Goal: Find specific page/section: Find specific page/section

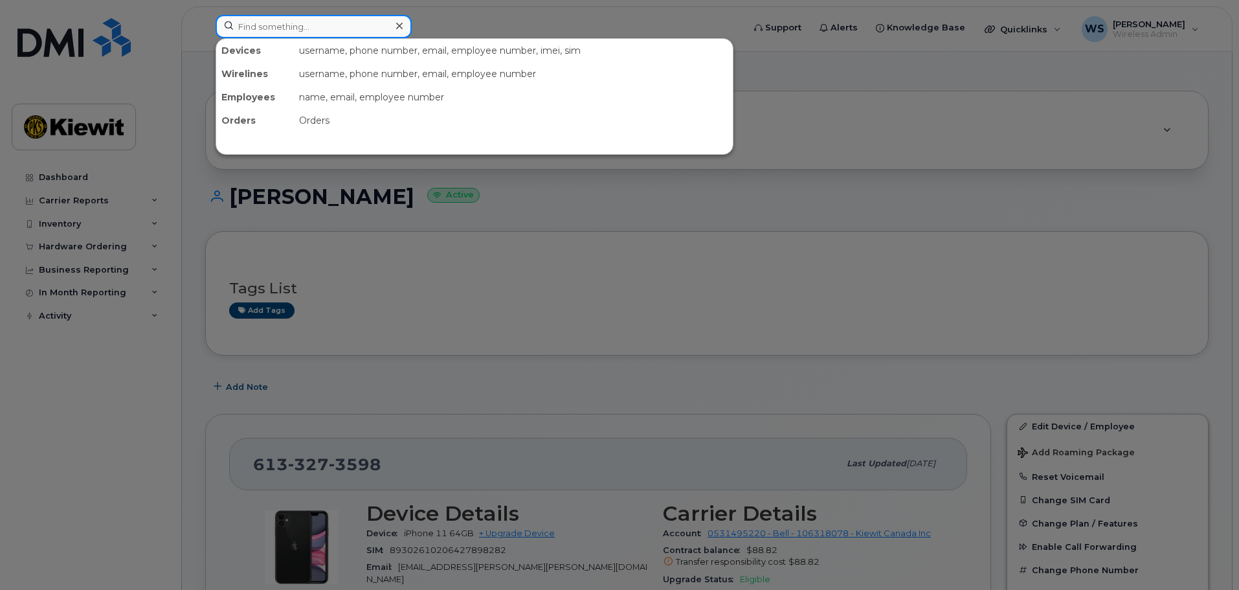
click at [301, 27] on input at bounding box center [313, 26] width 196 height 23
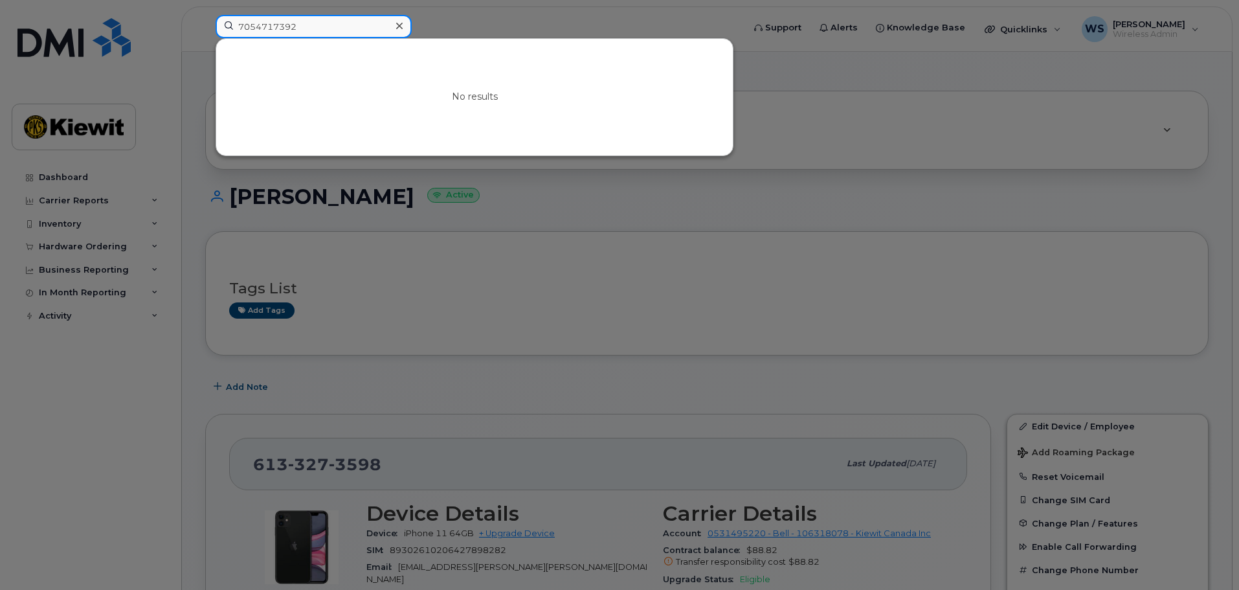
click at [254, 27] on input "7054717392" at bounding box center [313, 26] width 196 height 23
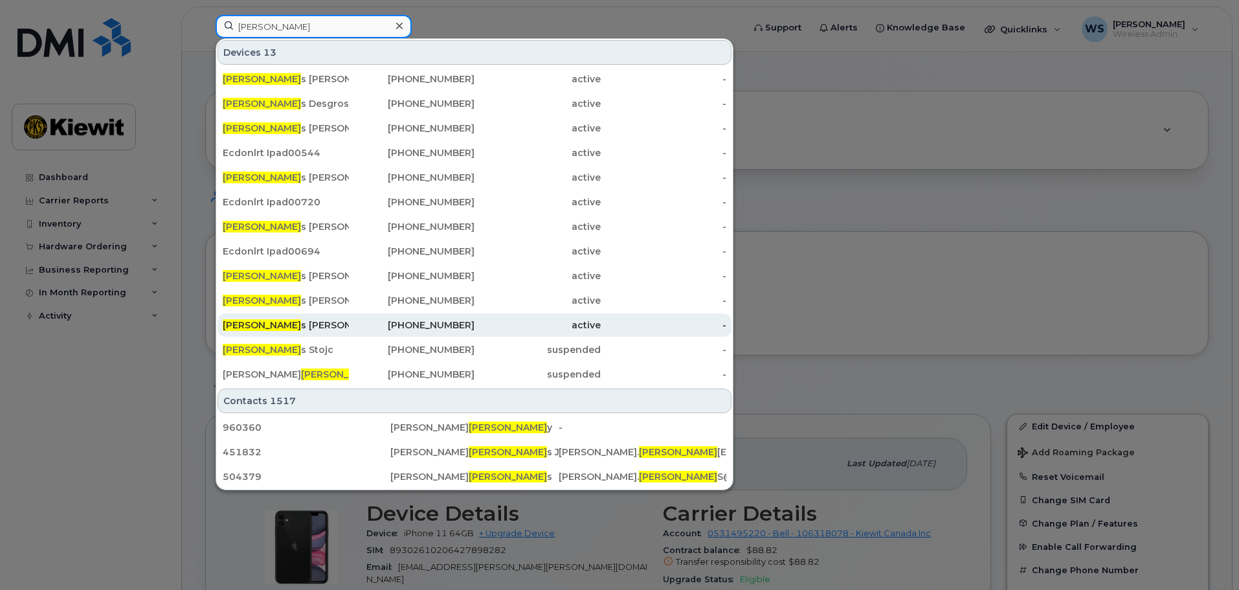
type input "charle"
click at [305, 327] on div "Charle s Mac Kinnon" at bounding box center [286, 324] width 126 height 13
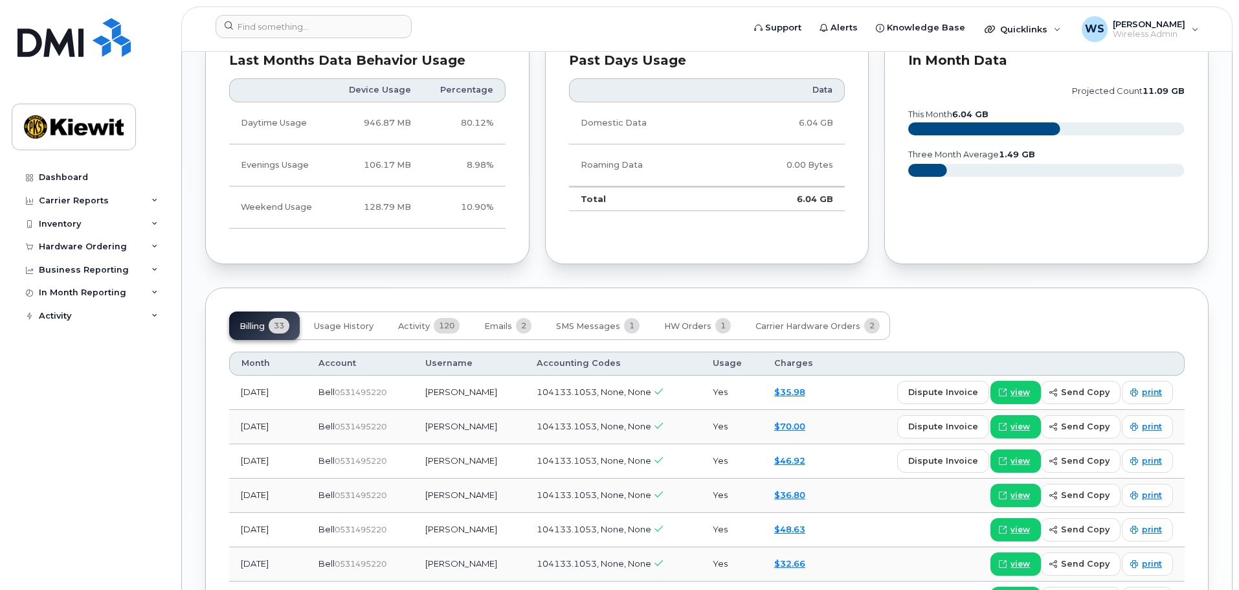
scroll to position [1359, 0]
click at [355, 320] on span "Usage History" at bounding box center [344, 325] width 60 height 10
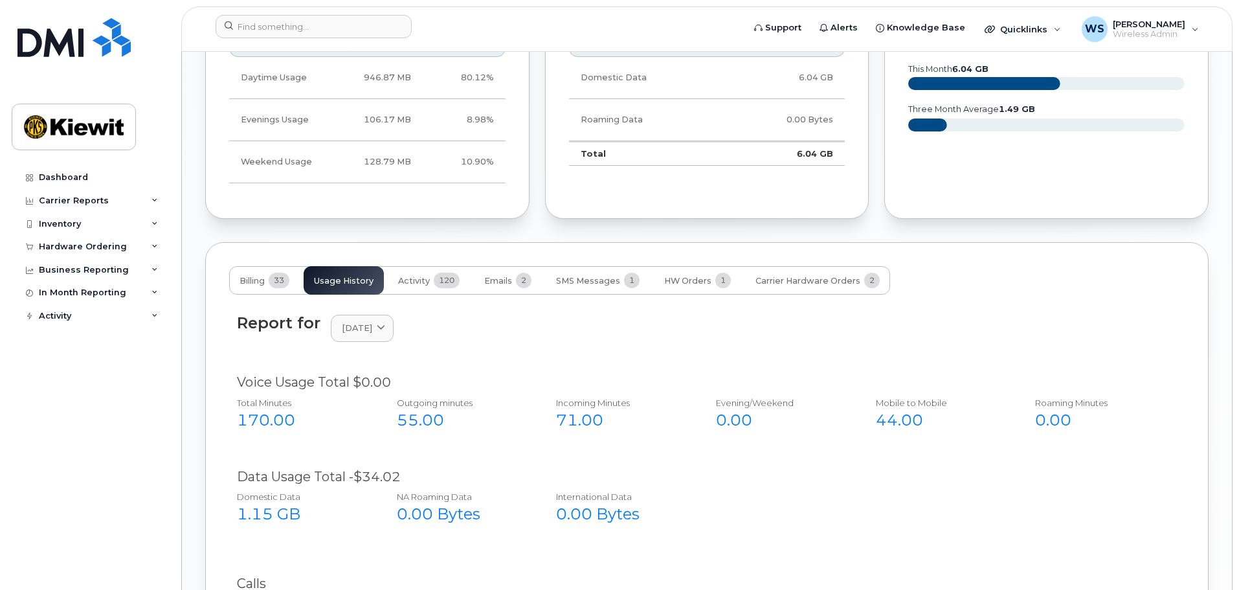
scroll to position [1424, 0]
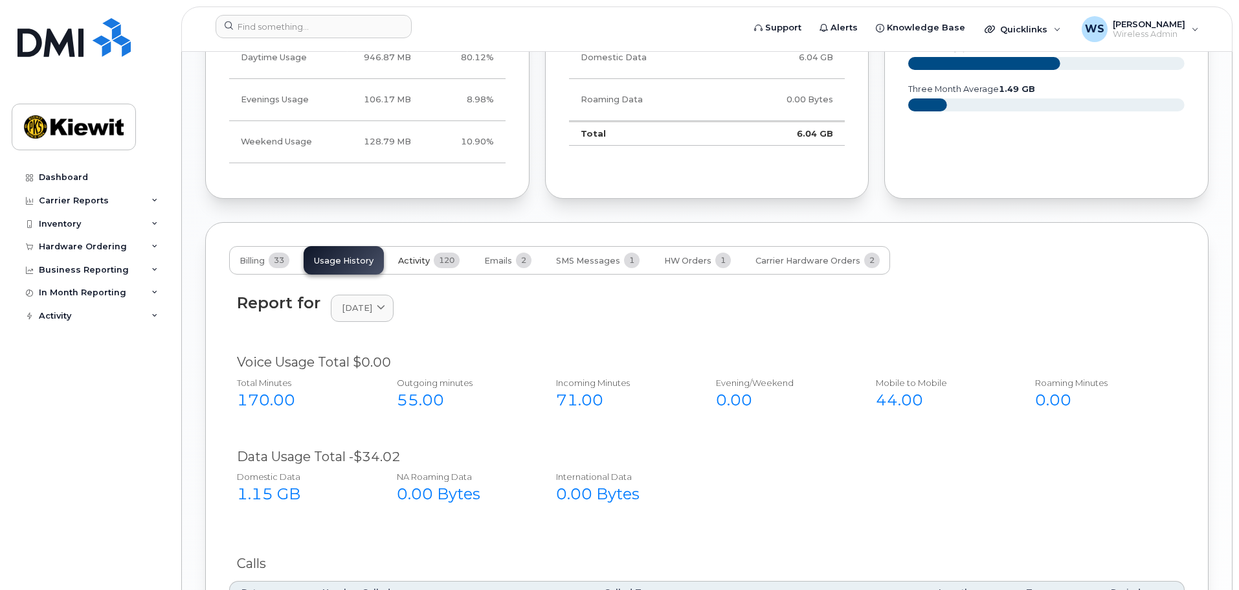
click at [430, 256] on span "Activity" at bounding box center [414, 261] width 32 height 10
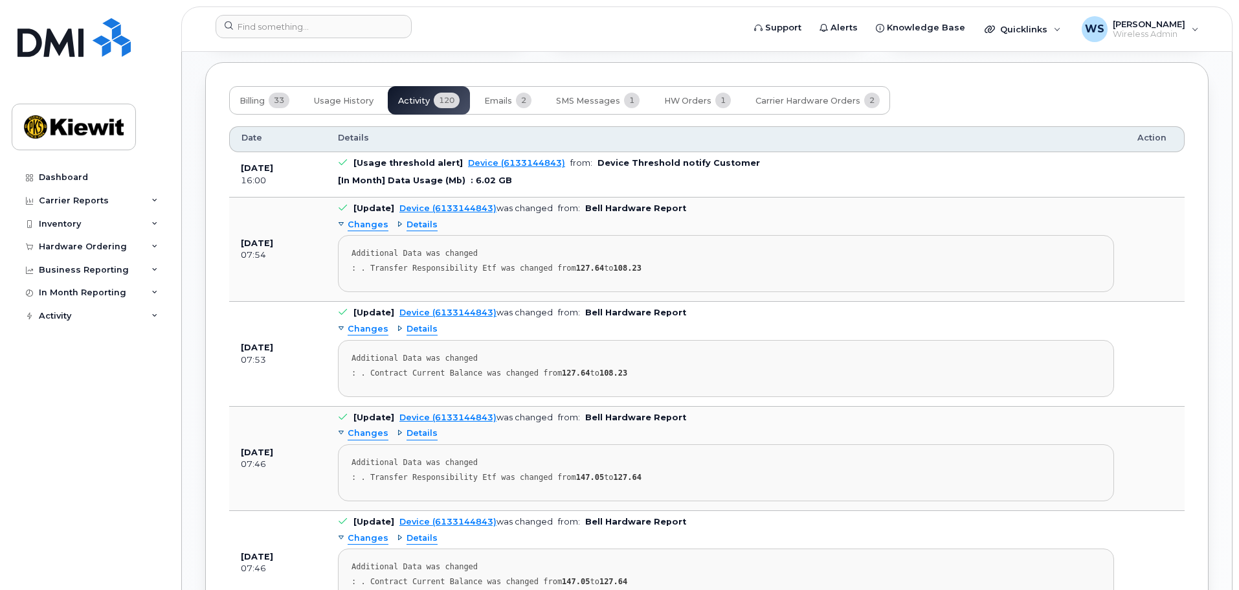
scroll to position [1553, 0]
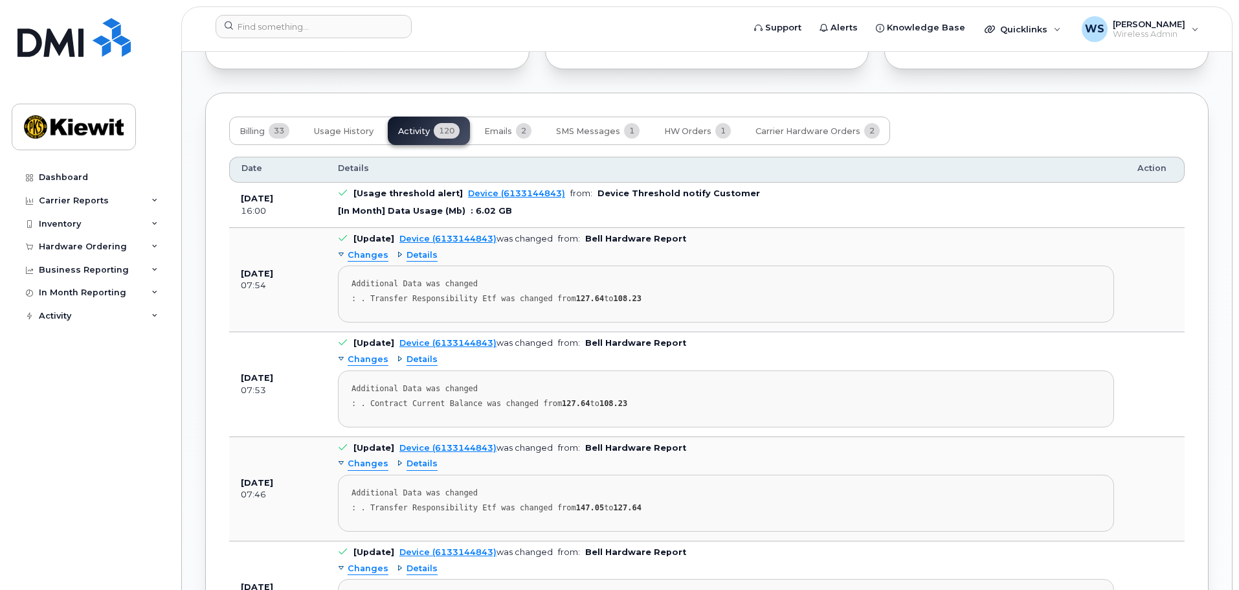
click at [414, 249] on span "Details" at bounding box center [421, 255] width 31 height 12
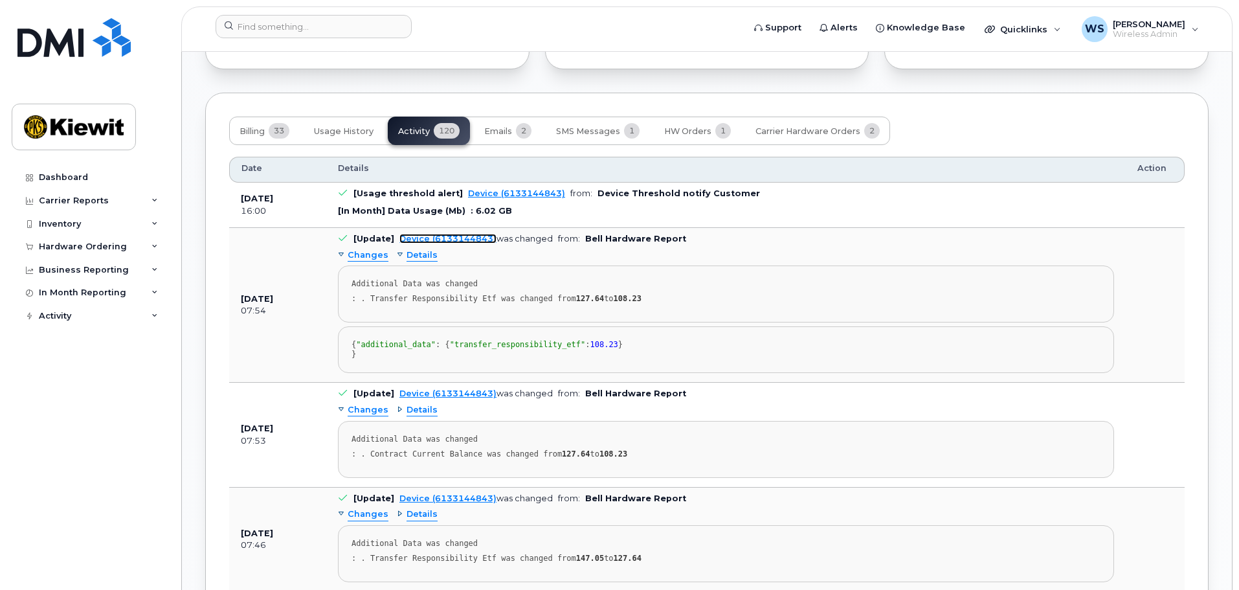
click at [433, 234] on link "Device (6133144843)" at bounding box center [447, 239] width 97 height 10
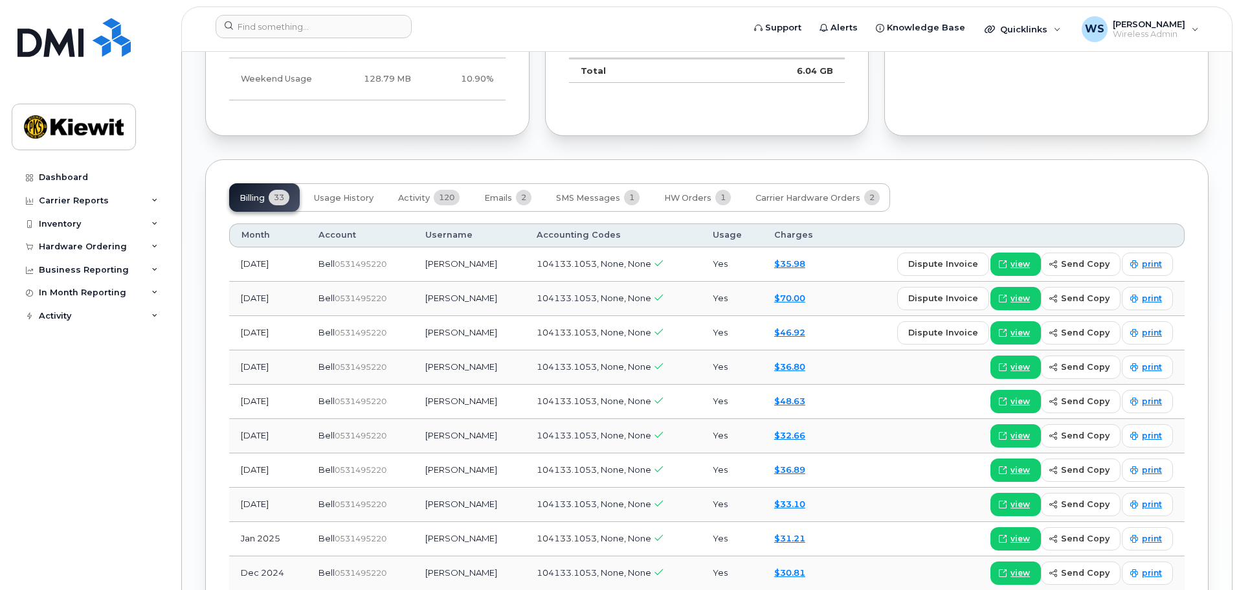
scroll to position [1488, 0]
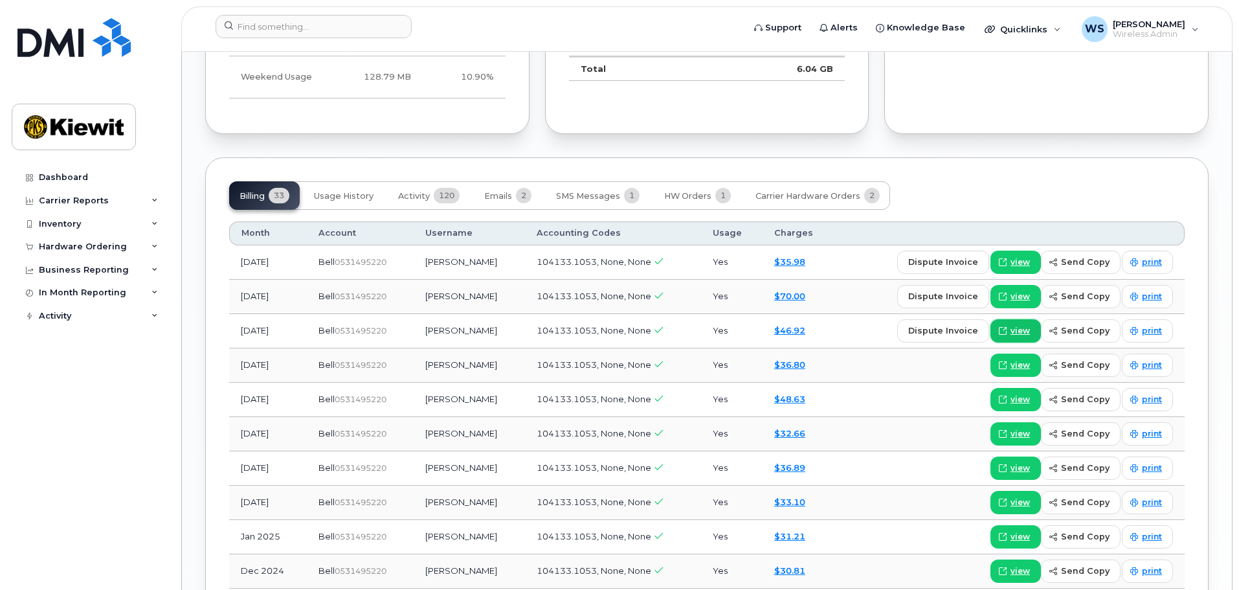
click at [1021, 325] on link "view" at bounding box center [1015, 330] width 50 height 23
